Goal: Information Seeking & Learning: Find specific fact

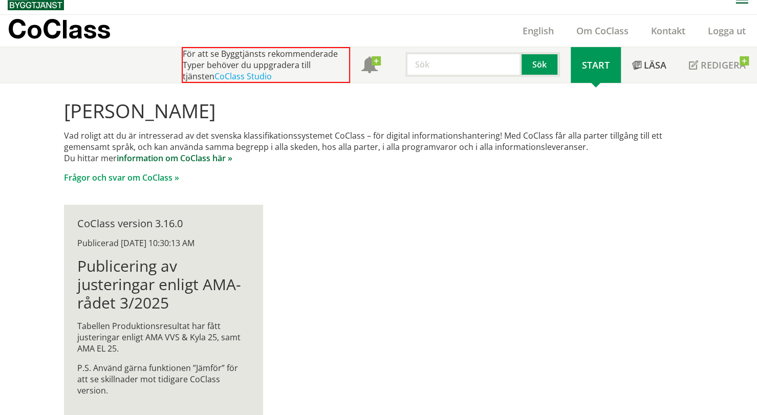
scroll to position [19, 0]
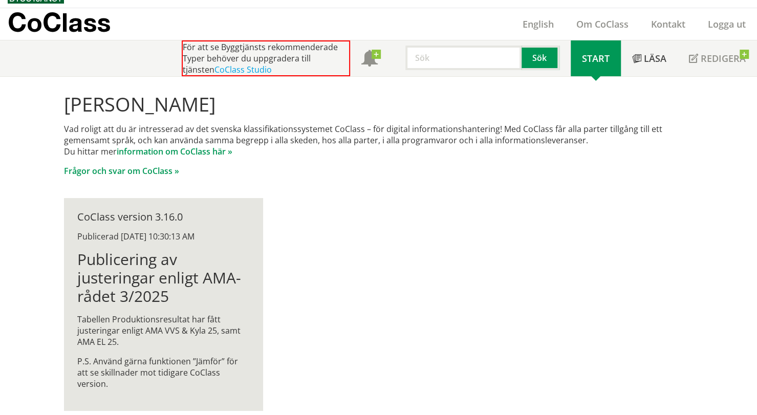
click at [141, 214] on div "CoClass version 3.16.0" at bounding box center [163, 216] width 173 height 11
click at [138, 271] on h1 "Publicering av justeringar enligt AMA-rådet 3/2025" at bounding box center [163, 277] width 173 height 55
click at [187, 152] on link "information om CoClass här »" at bounding box center [175, 151] width 116 height 11
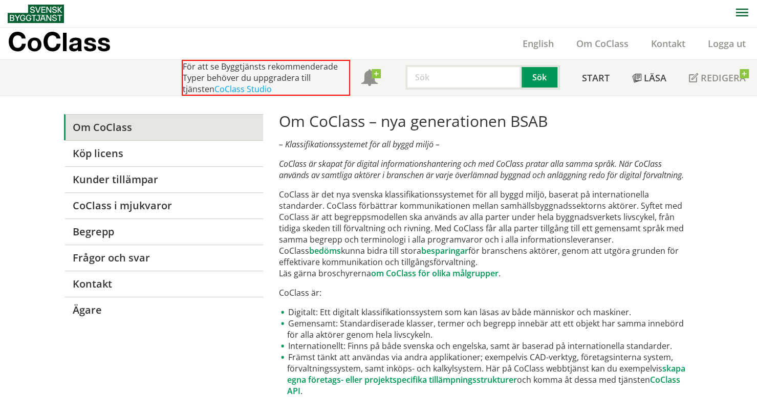
click at [48, 18] on img at bounding box center [36, 14] width 56 height 18
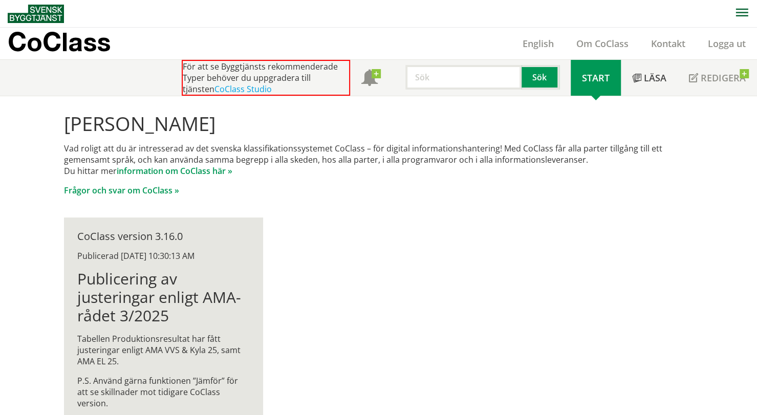
scroll to position [19, 0]
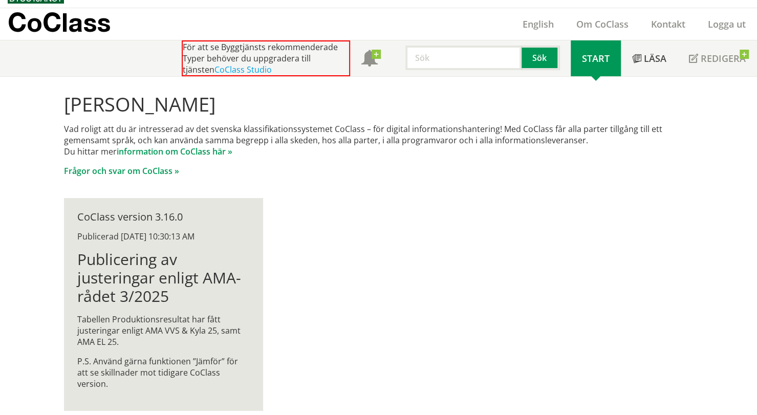
click at [156, 277] on h1 "Publicering av justeringar enligt AMA-rådet 3/2025" at bounding box center [163, 277] width 173 height 55
click at [153, 245] on div "CoClass version 3.16.0 Publicerad 3/20/2025 10:30:13 AM Publicering av justerin…" at bounding box center [163, 304] width 199 height 213
click at [134, 285] on h1 "Publicering av justeringar enligt AMA-rådet 3/2025" at bounding box center [163, 277] width 173 height 55
click at [135, 302] on h1 "Publicering av justeringar enligt AMA-rådet 3/2025" at bounding box center [163, 277] width 173 height 55
click at [445, 56] on input "text" at bounding box center [463, 58] width 116 height 25
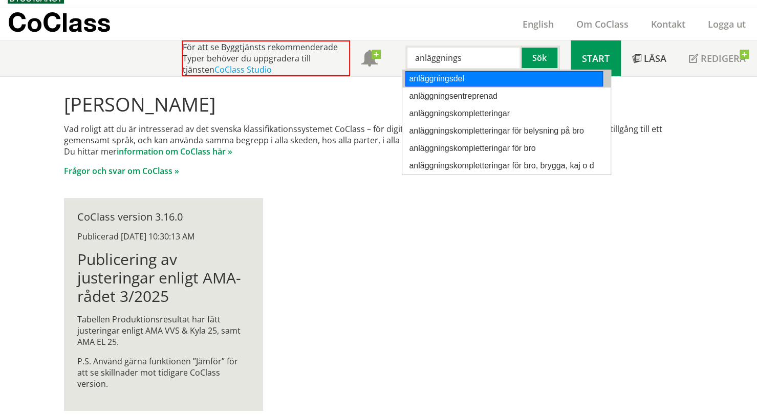
click at [463, 78] on div "anläggningsdel" at bounding box center [504, 78] width 198 height 15
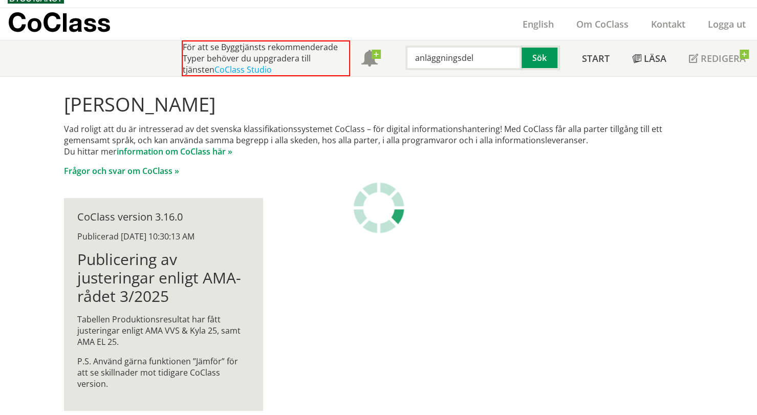
type input "anläggningsdel"
